Goal: Task Accomplishment & Management: Manage account settings

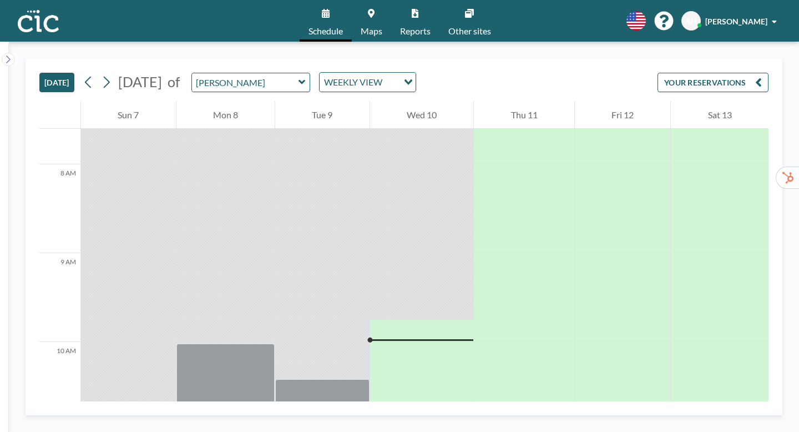
scroll to position [685, 0]
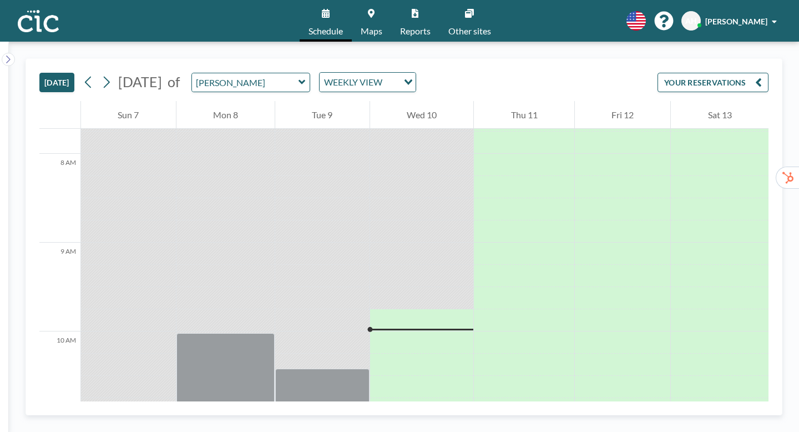
click at [298, 80] on icon at bounding box center [301, 82] width 7 height 4
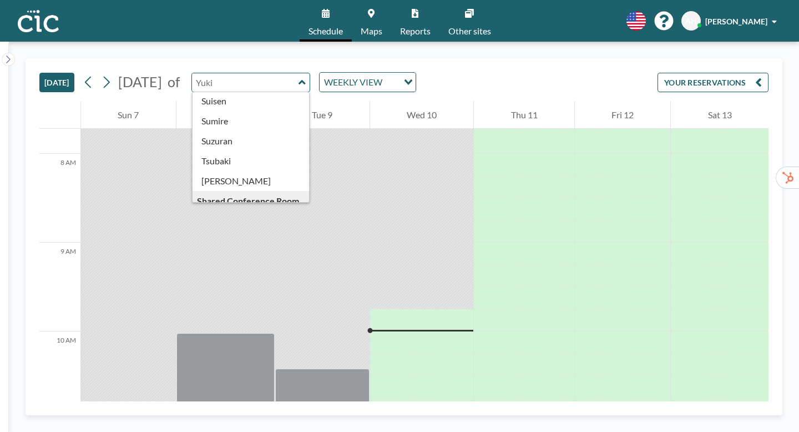
scroll to position [463, 0]
type input "Usu"
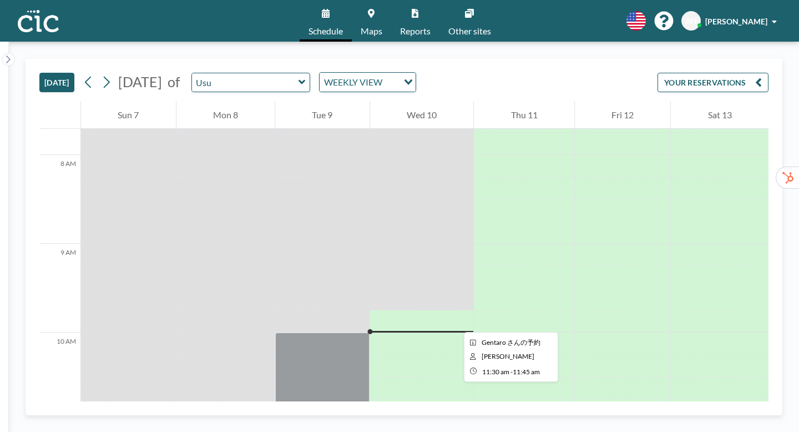
scroll to position [685, 0]
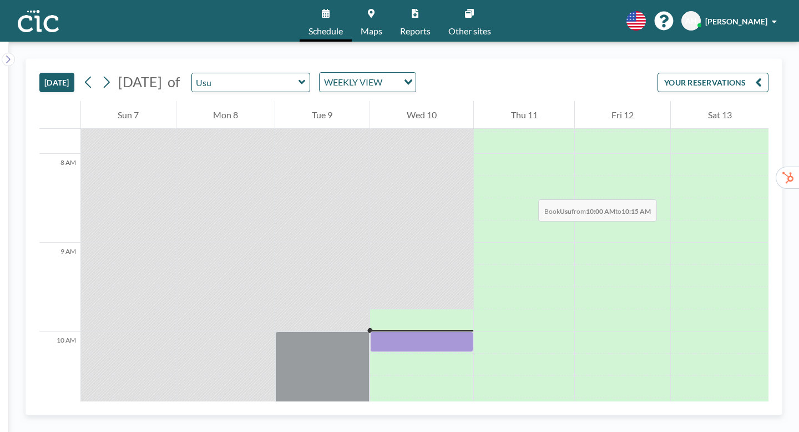
click at [426, 331] on div at bounding box center [422, 341] width 104 height 21
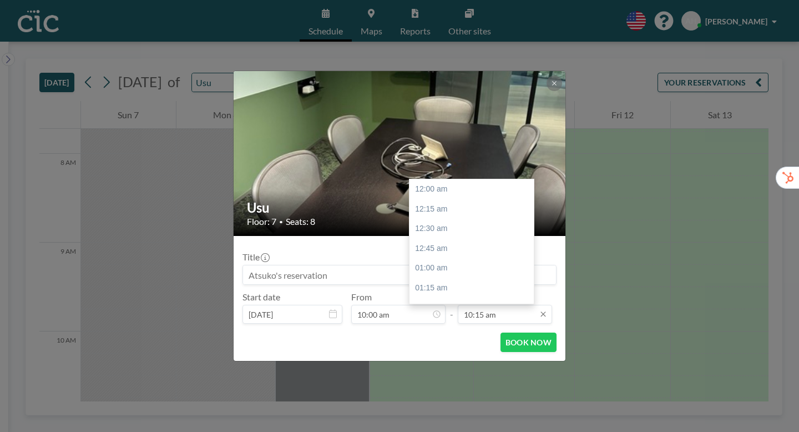
scroll to position [726, 0]
click at [490, 304] on input "10:15 am" at bounding box center [505, 313] width 94 height 19
click at [410, 322] on div "11:00 am" at bounding box center [471, 332] width 124 height 20
type input "11:00 am"
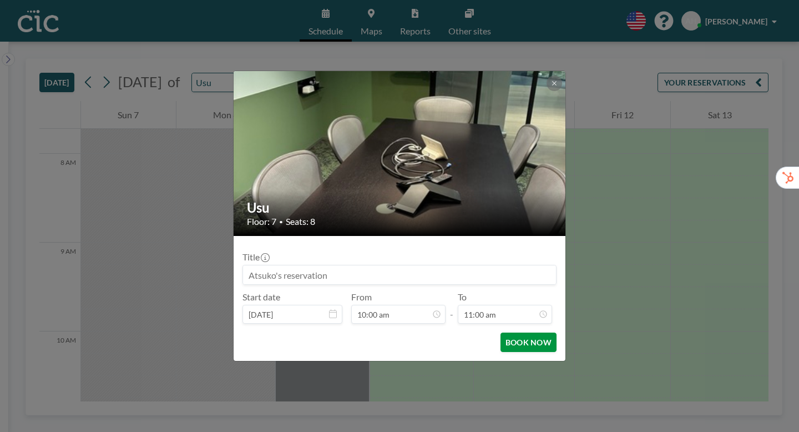
click at [507, 332] on button "BOOK NOW" at bounding box center [528, 341] width 56 height 19
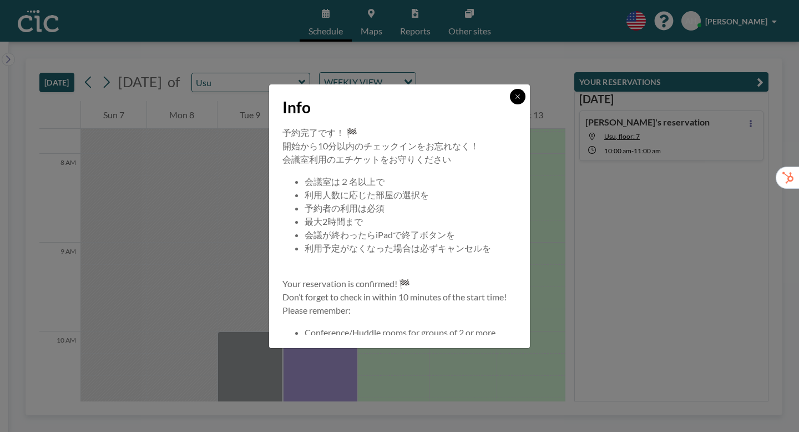
click at [515, 98] on icon at bounding box center [517, 96] width 4 height 4
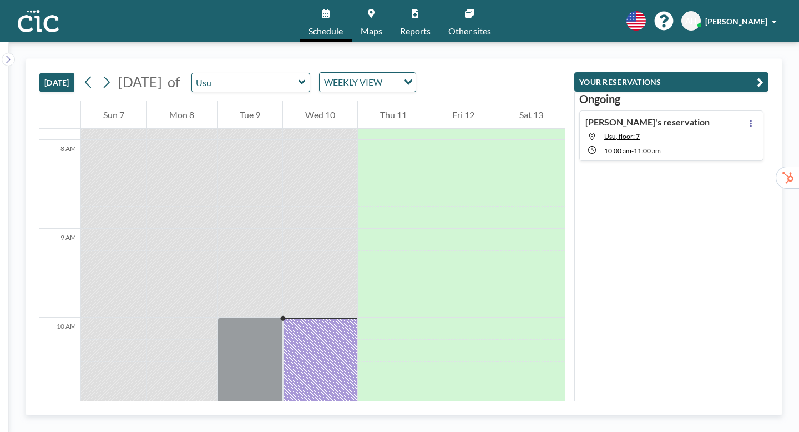
scroll to position [703, 0]
click at [398, 73] on div "Loading..." at bounding box center [406, 81] width 17 height 17
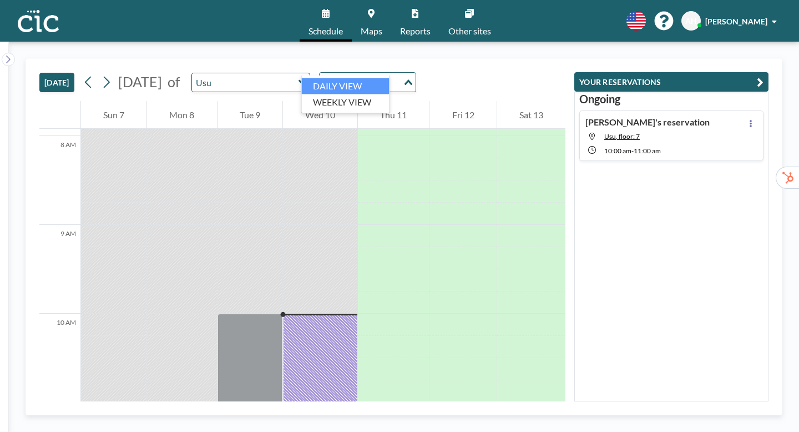
click at [468, 59] on div "TODAY September 2025 of Usu WEEKLY VIEW Loading..." at bounding box center [302, 80] width 526 height 42
click at [374, 12] on icon at bounding box center [371, 13] width 7 height 9
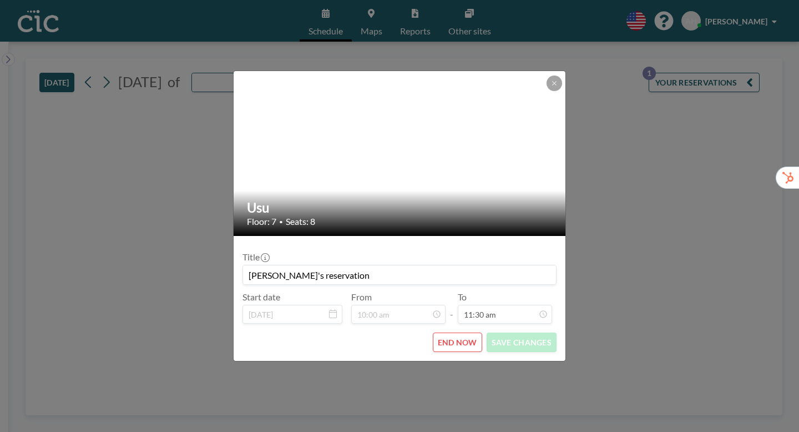
type input "Usu"
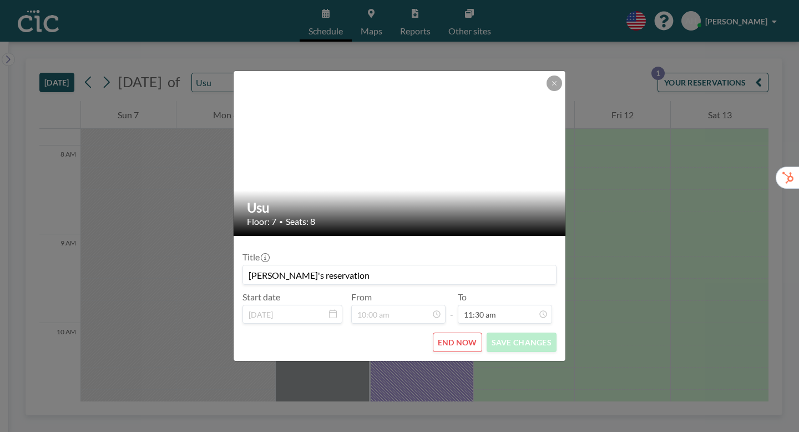
scroll to position [703, 0]
click at [444, 332] on button "END NOW" at bounding box center [457, 341] width 49 height 19
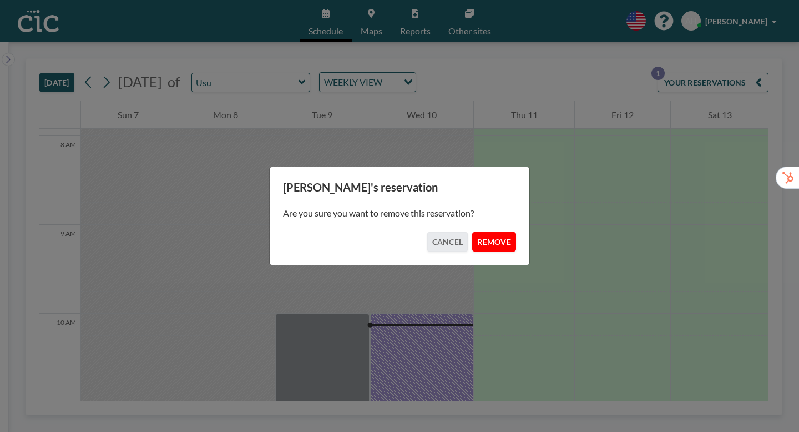
click at [479, 237] on button "REMOVE" at bounding box center [494, 241] width 44 height 19
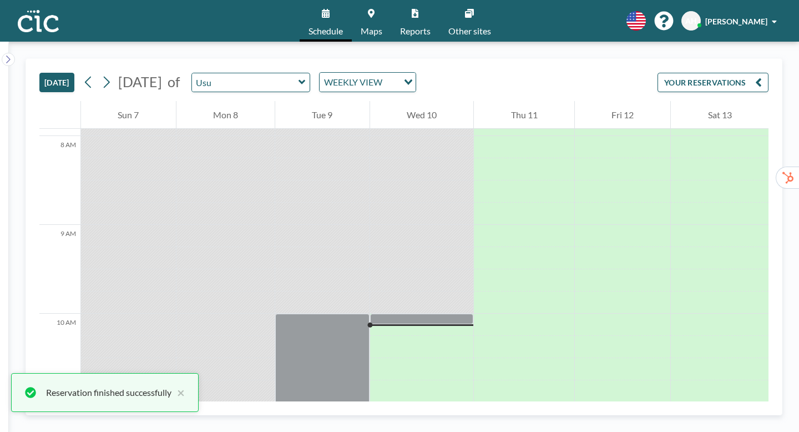
click at [298, 80] on icon at bounding box center [301, 82] width 7 height 4
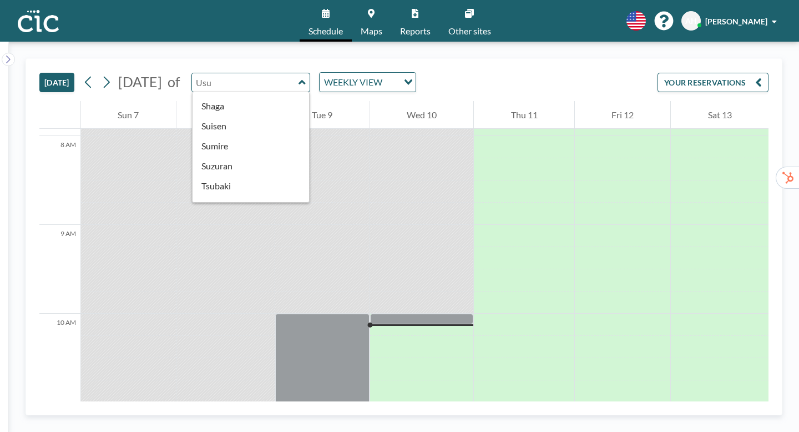
scroll to position [474, 0]
type input "Wata"
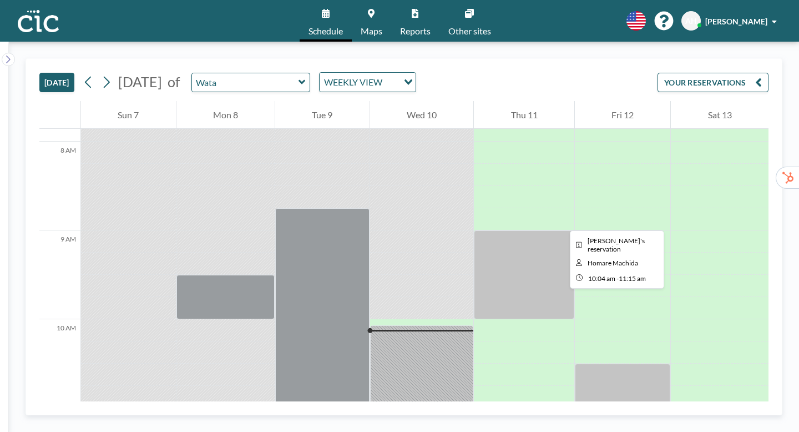
scroll to position [703, 0]
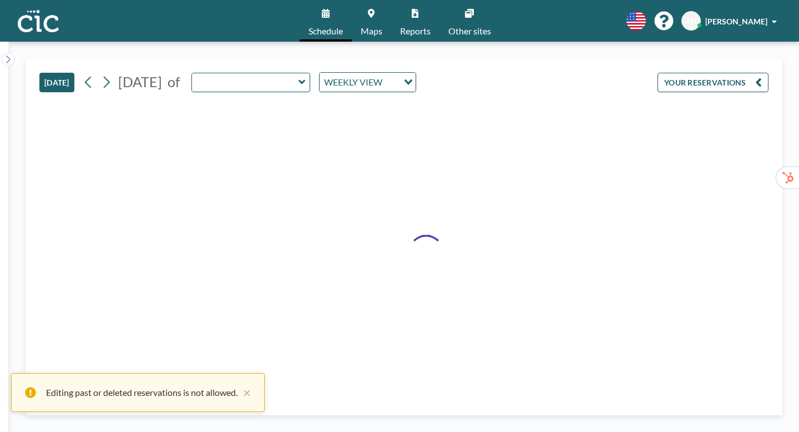
type input "Wata"
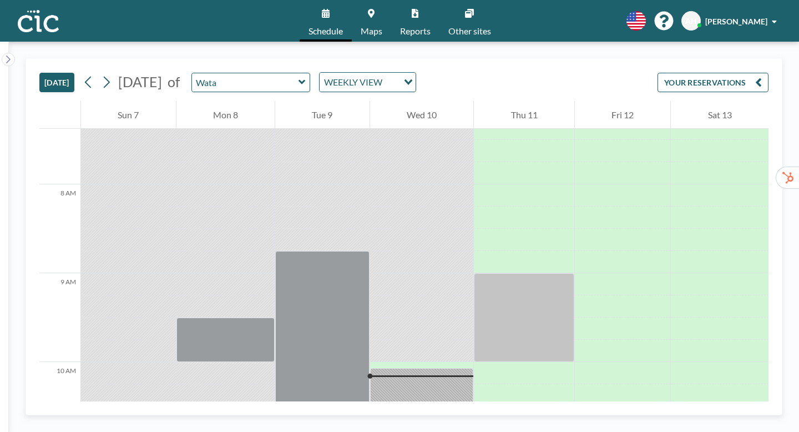
scroll to position [654, 0]
click at [298, 77] on icon at bounding box center [301, 82] width 7 height 11
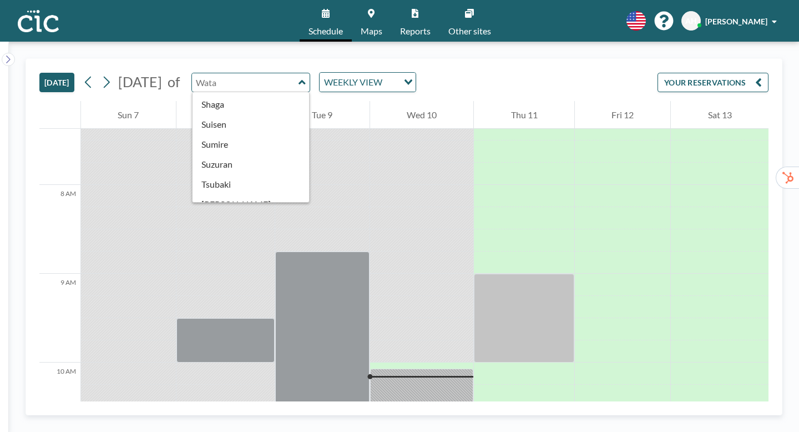
scroll to position [461, 0]
type input "Usu"
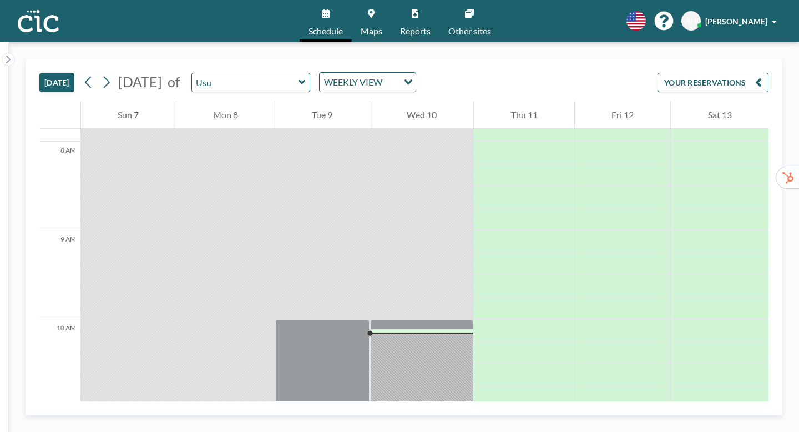
scroll to position [703, 0]
